Goal: Task Accomplishment & Management: Manage account settings

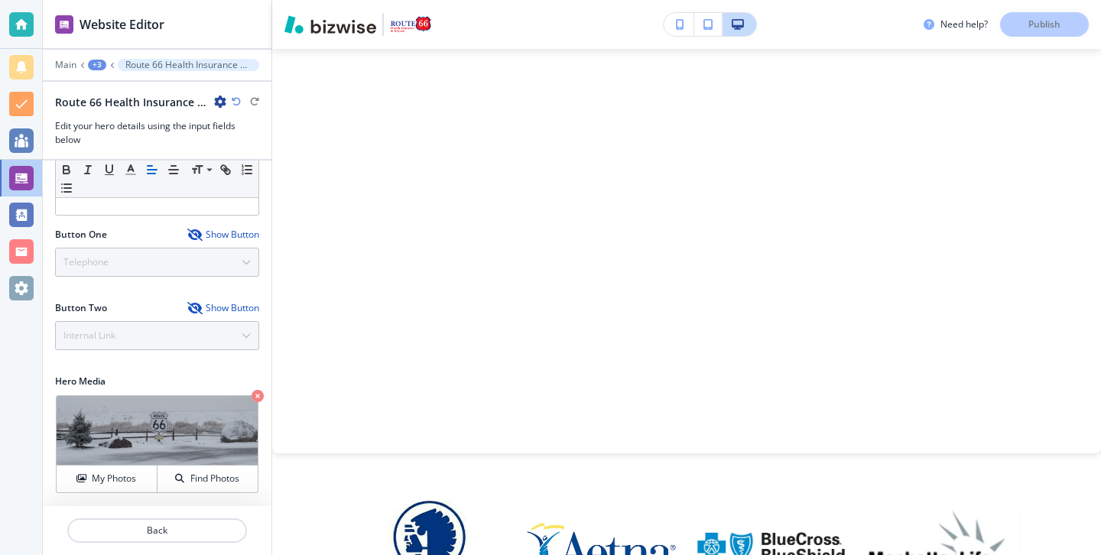
scroll to position [969, 0]
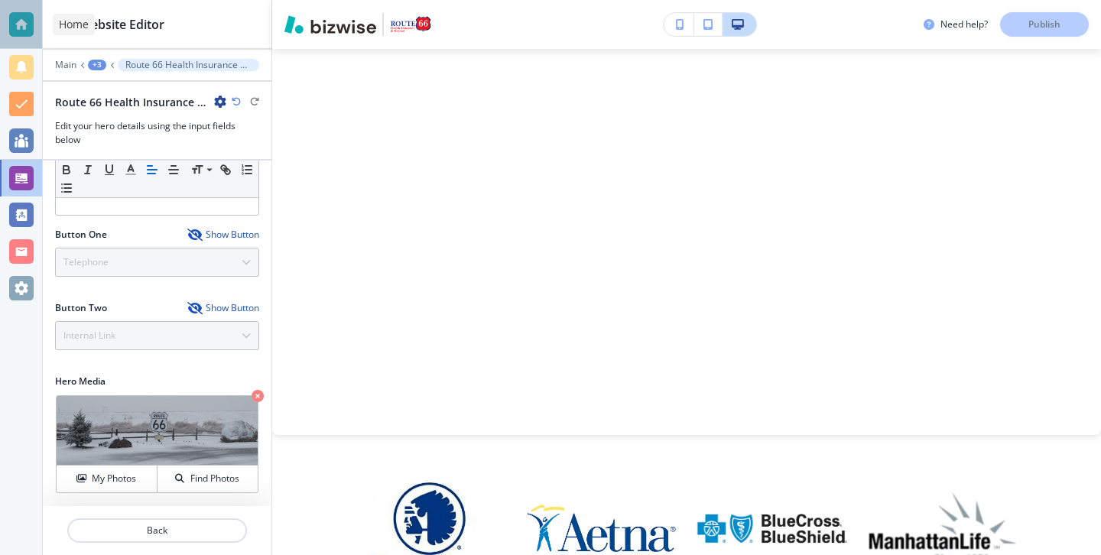
click at [38, 31] on div at bounding box center [21, 24] width 42 height 49
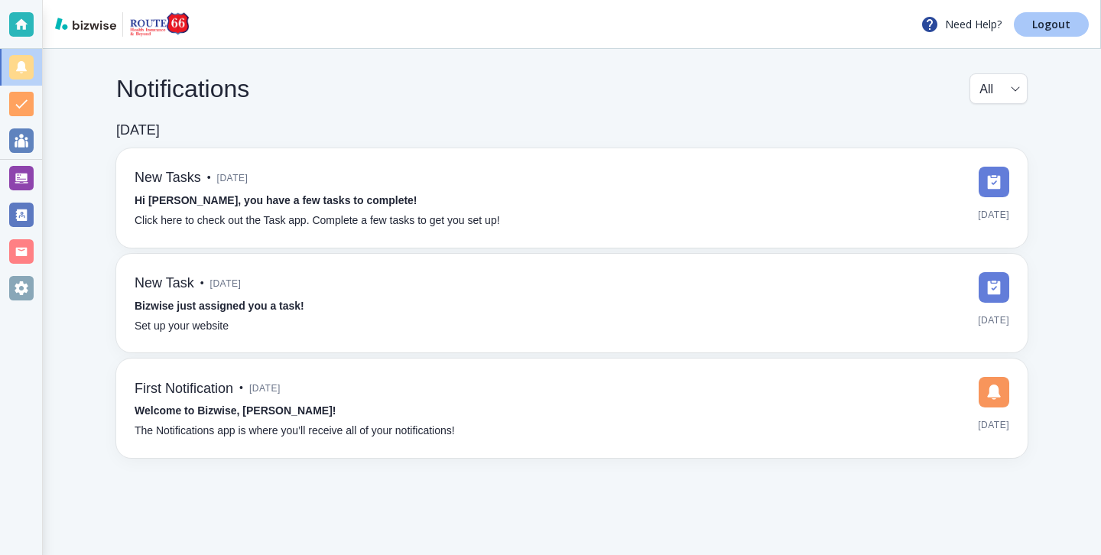
click at [1024, 28] on link "Logout" at bounding box center [1051, 24] width 75 height 24
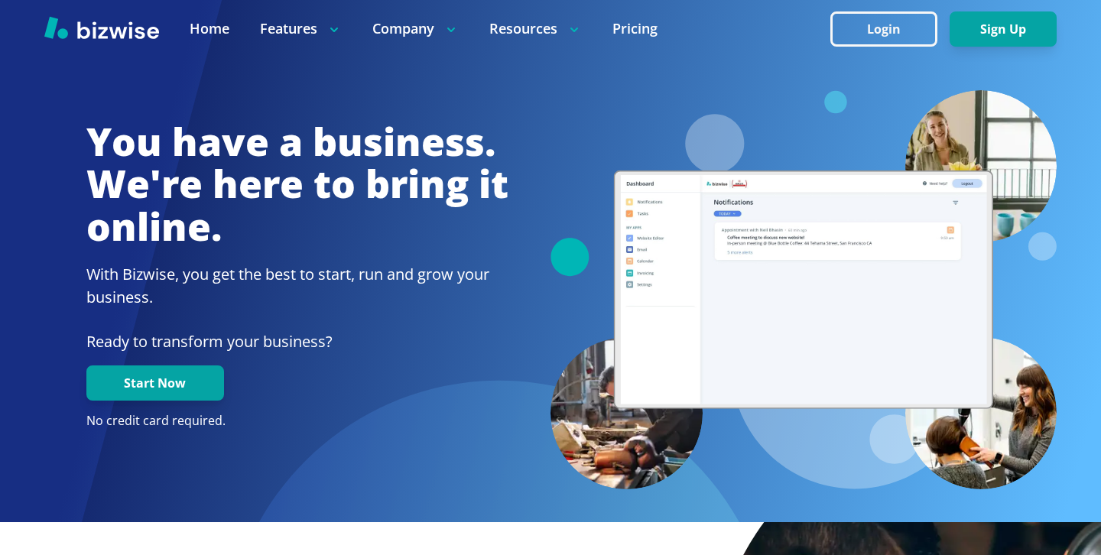
click at [878, 43] on button "Login" at bounding box center [883, 28] width 107 height 35
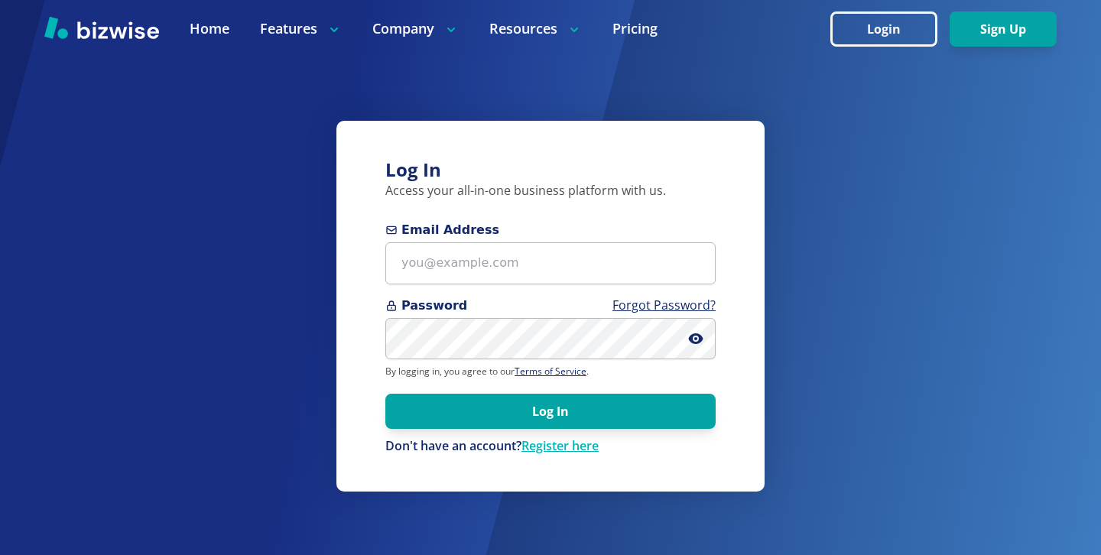
click at [602, 223] on span "Email Address" at bounding box center [550, 230] width 330 height 18
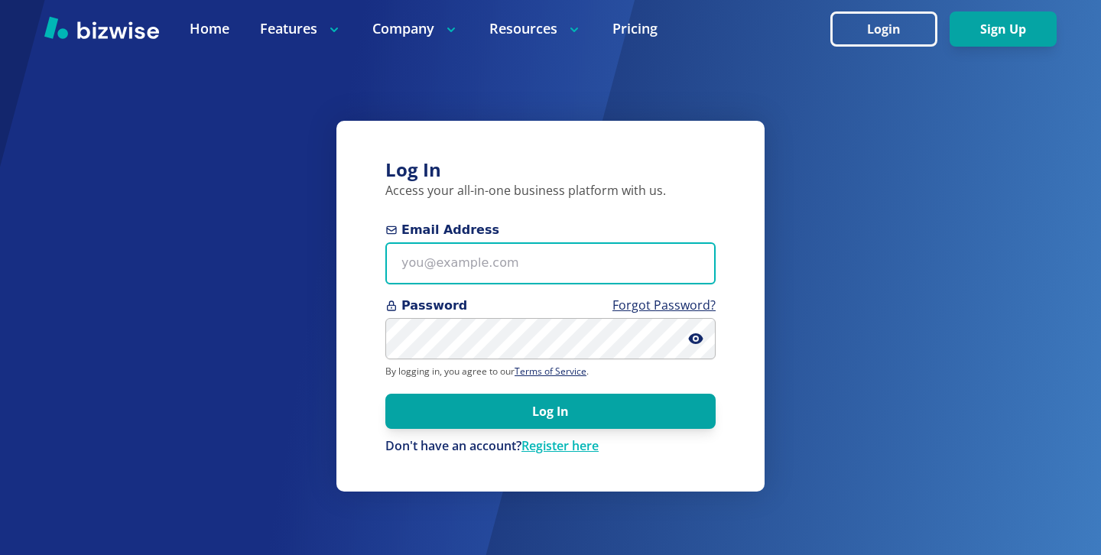
click at [602, 242] on input "Email Address" at bounding box center [550, 263] width 330 height 42
click at [591, 259] on input "Email Address" at bounding box center [550, 263] width 330 height 42
paste input "[EMAIL_ADDRESS][DOMAIN_NAME]"
type input "[EMAIL_ADDRESS][DOMAIN_NAME]"
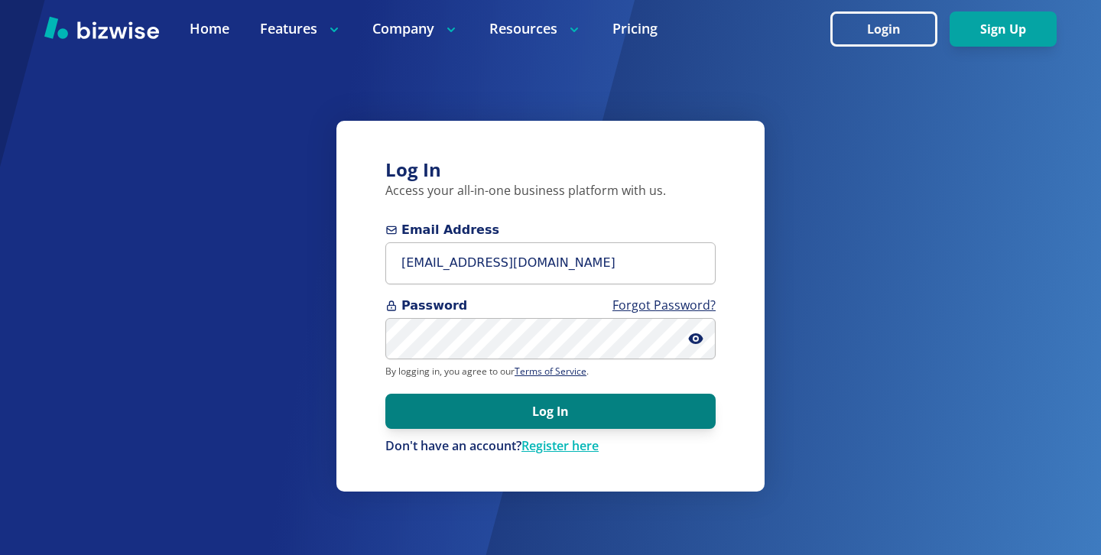
click at [480, 411] on button "Log In" at bounding box center [550, 411] width 330 height 35
